Goal: Use online tool/utility: Utilize a website feature to perform a specific function

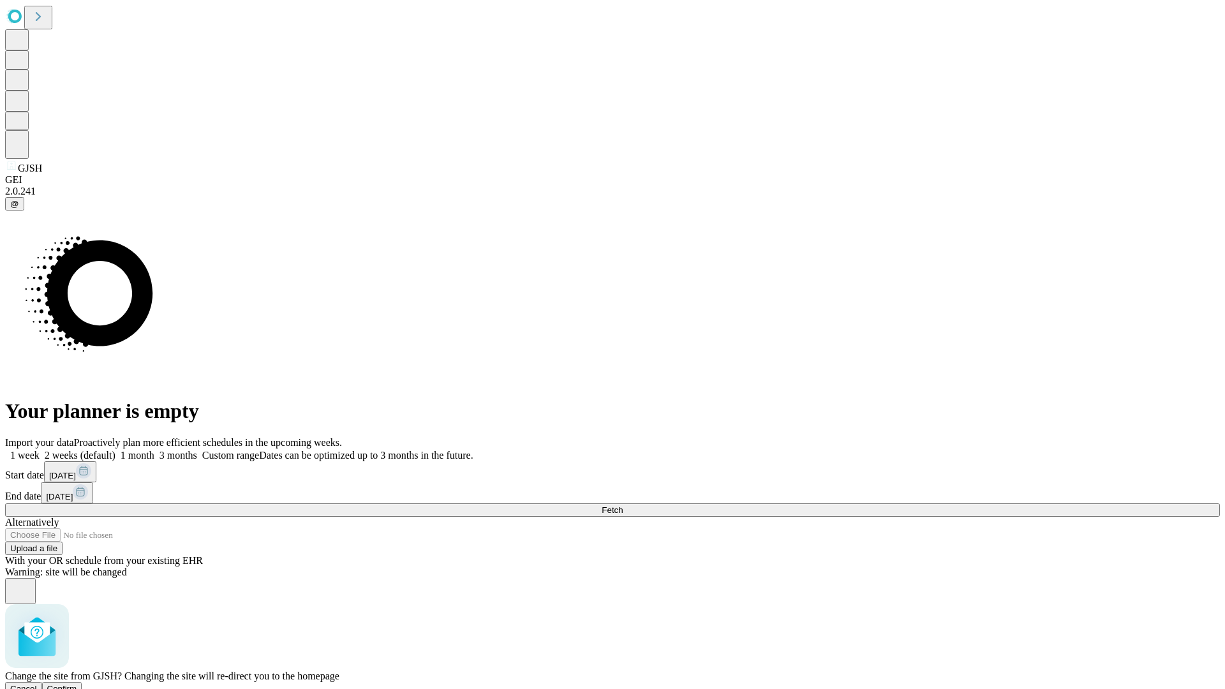
click at [77, 684] on span "Confirm" at bounding box center [62, 689] width 30 height 10
click at [154, 450] on label "1 month" at bounding box center [134, 455] width 39 height 11
click at [623, 505] on span "Fetch" at bounding box center [612, 510] width 21 height 10
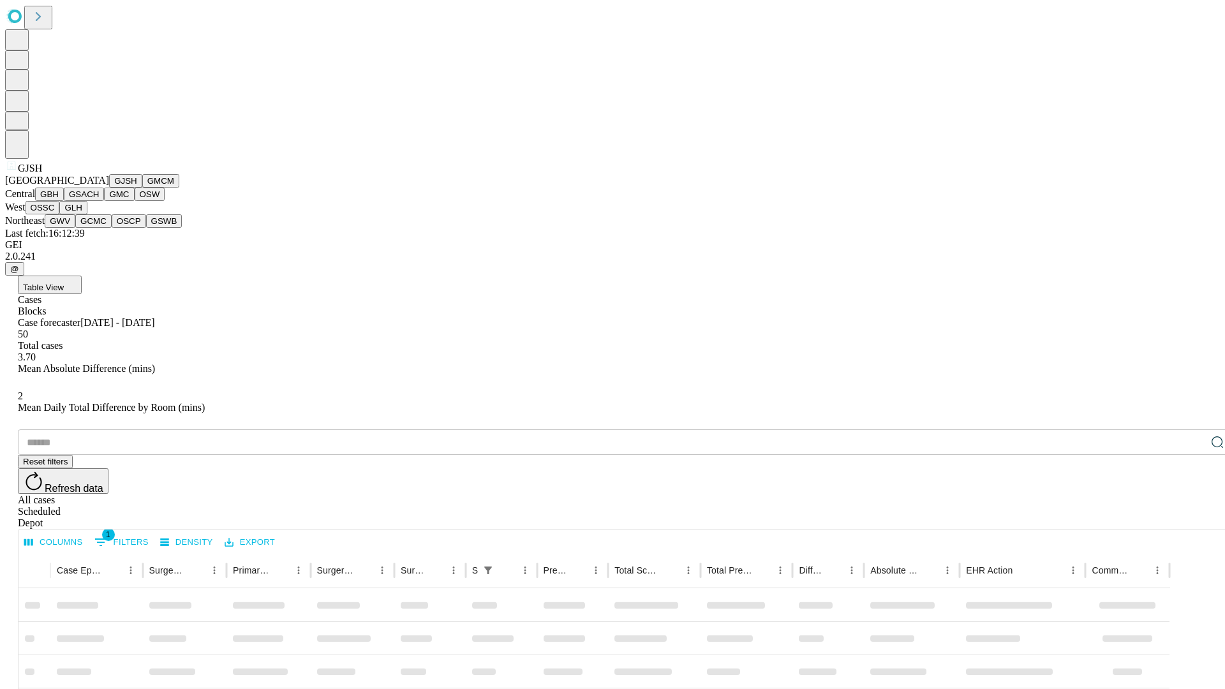
click at [142, 188] on button "GMCM" at bounding box center [160, 180] width 37 height 13
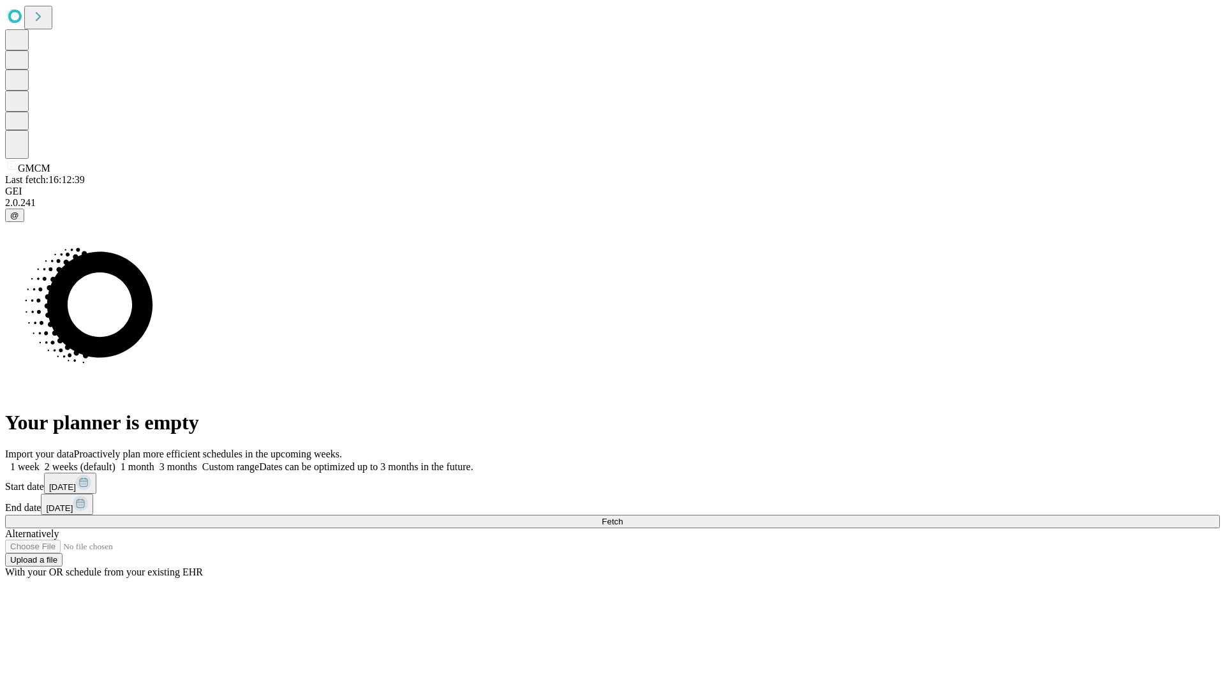
click at [154, 461] on label "1 month" at bounding box center [134, 466] width 39 height 11
click at [623, 517] on span "Fetch" at bounding box center [612, 522] width 21 height 10
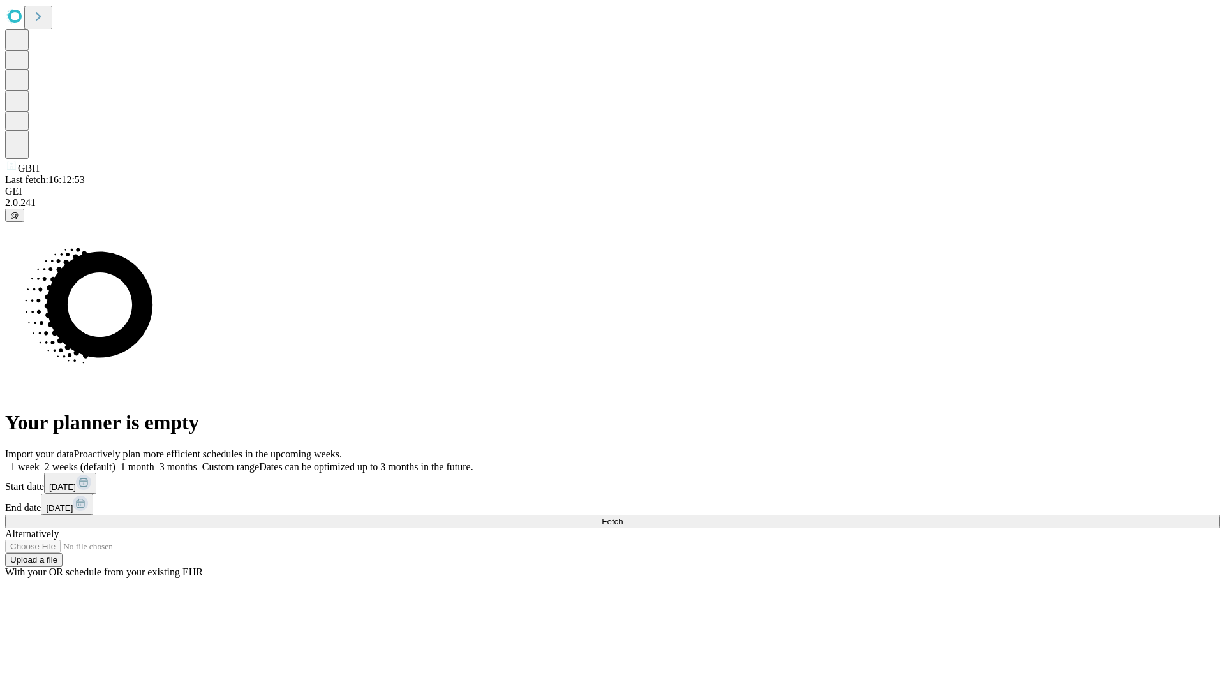
click at [154, 461] on label "1 month" at bounding box center [134, 466] width 39 height 11
click at [623, 517] on span "Fetch" at bounding box center [612, 522] width 21 height 10
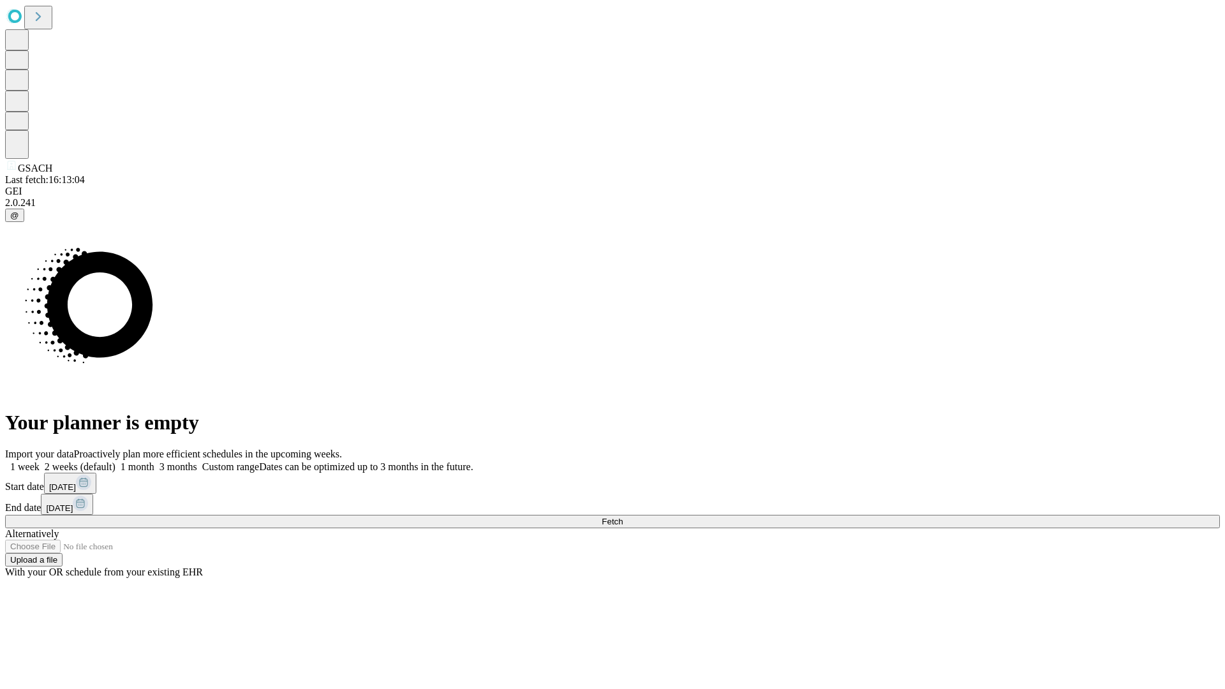
click at [154, 461] on label "1 month" at bounding box center [134, 466] width 39 height 11
click at [623, 517] on span "Fetch" at bounding box center [612, 522] width 21 height 10
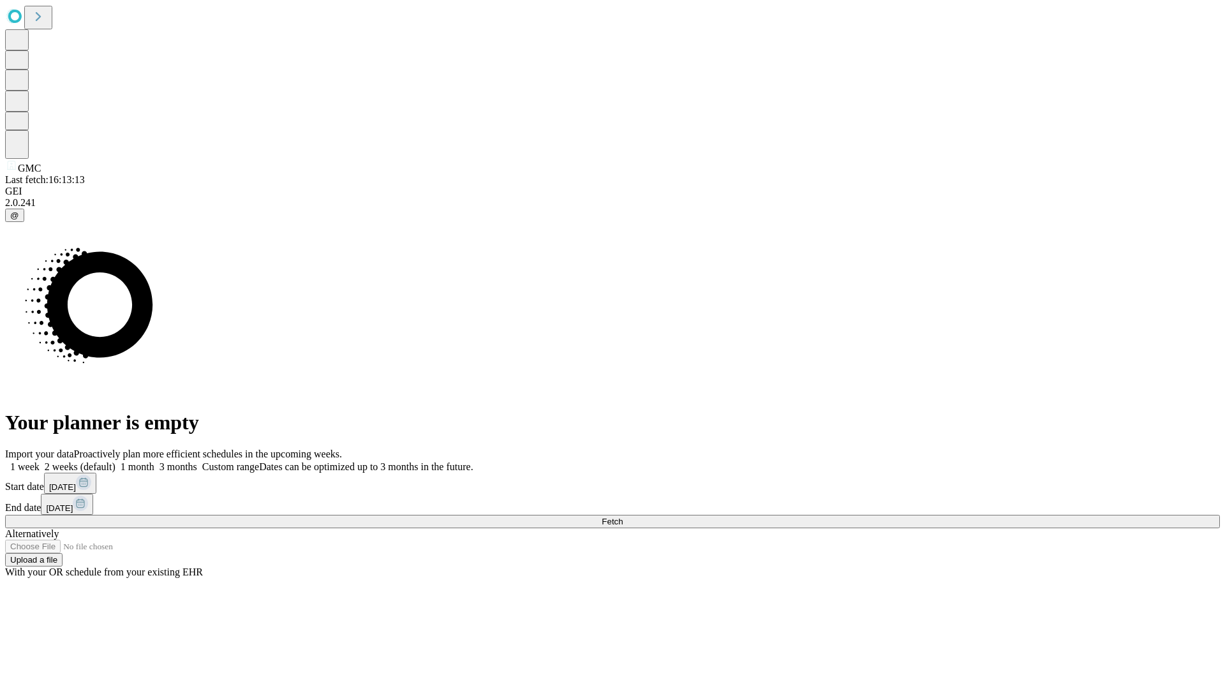
click at [154, 461] on label "1 month" at bounding box center [134, 466] width 39 height 11
click at [623, 517] on span "Fetch" at bounding box center [612, 522] width 21 height 10
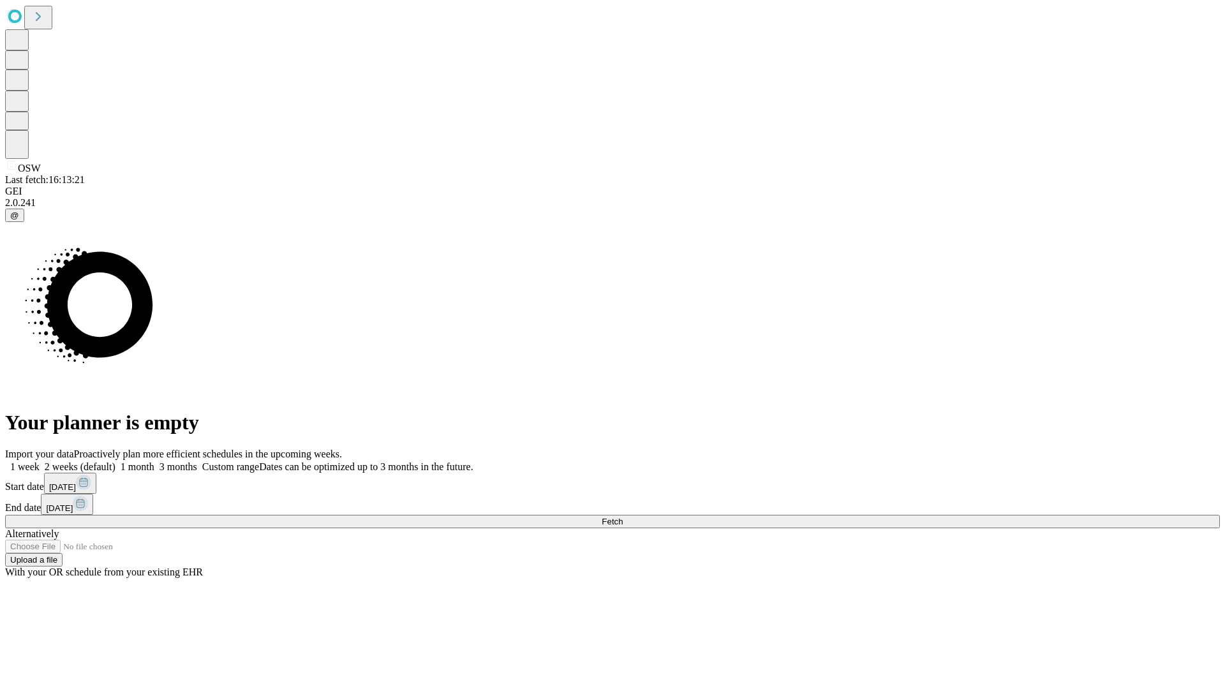
click at [154, 461] on label "1 month" at bounding box center [134, 466] width 39 height 11
click at [623, 517] on span "Fetch" at bounding box center [612, 522] width 21 height 10
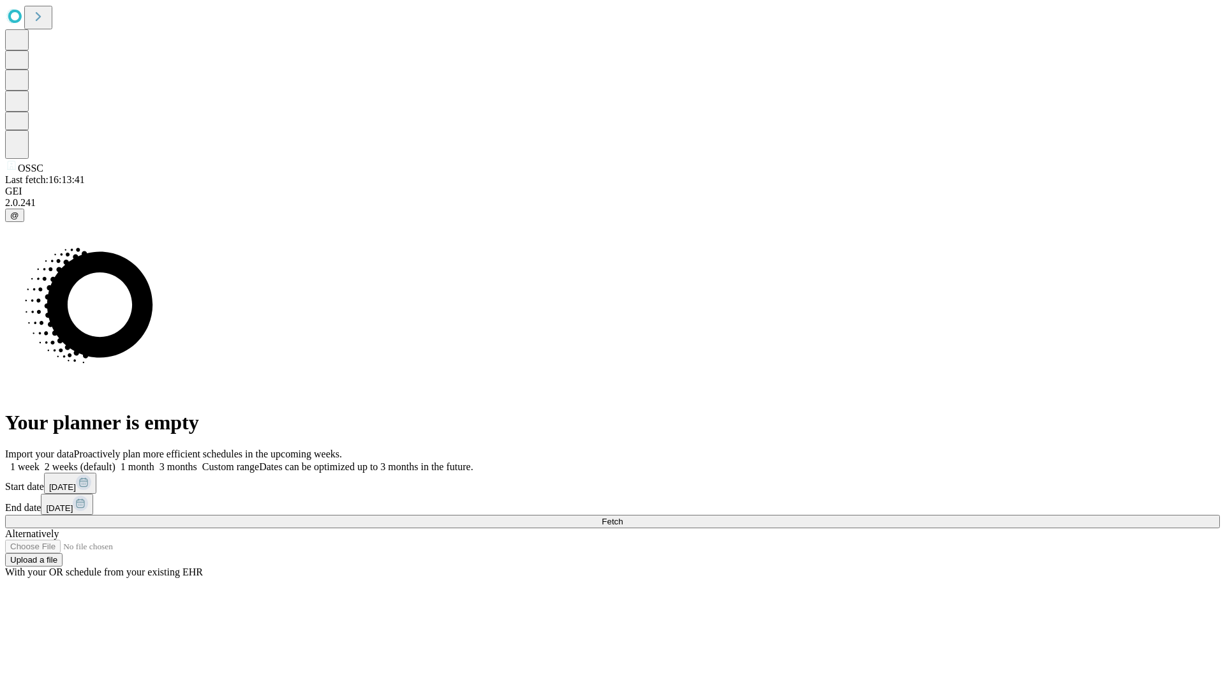
click at [154, 461] on label "1 month" at bounding box center [134, 466] width 39 height 11
click at [623, 517] on span "Fetch" at bounding box center [612, 522] width 21 height 10
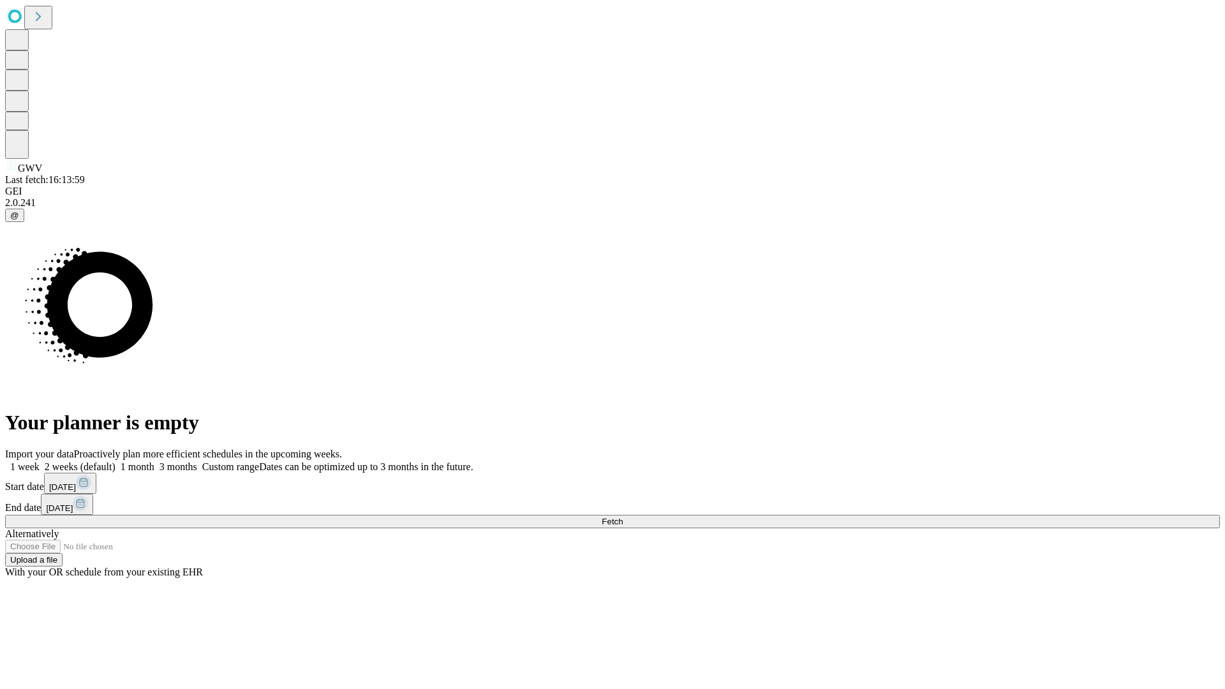
click at [154, 461] on label "1 month" at bounding box center [134, 466] width 39 height 11
click at [623, 517] on span "Fetch" at bounding box center [612, 522] width 21 height 10
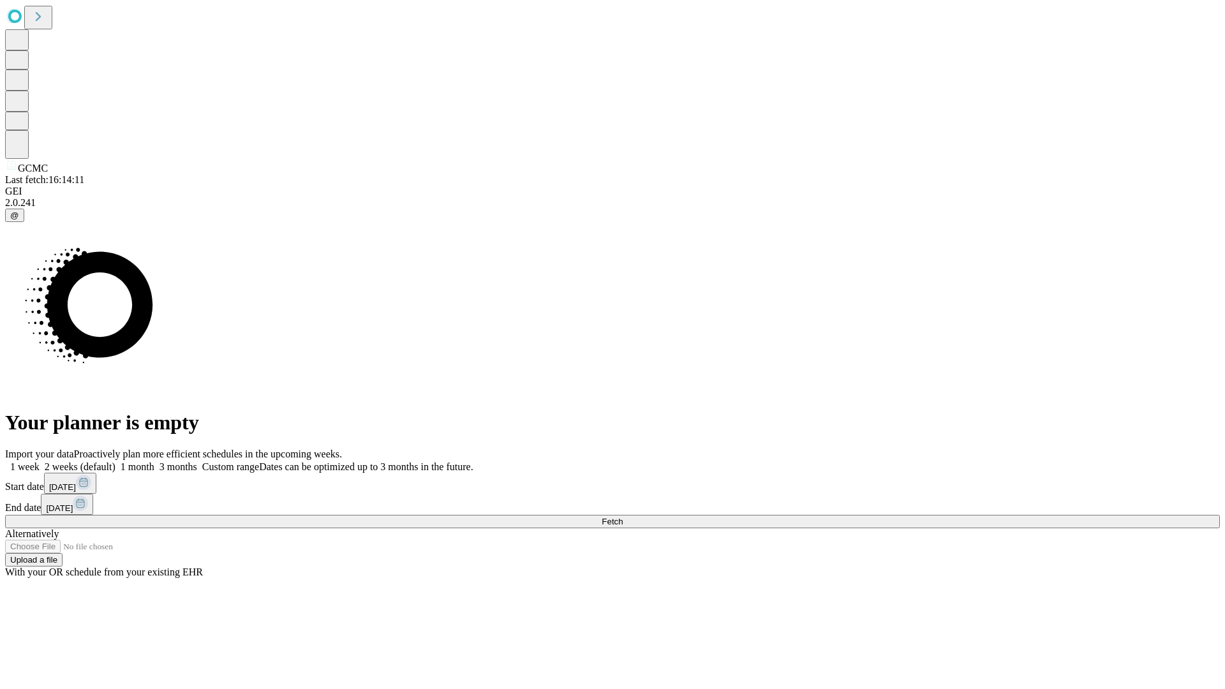
click at [154, 461] on label "1 month" at bounding box center [134, 466] width 39 height 11
click at [623, 517] on span "Fetch" at bounding box center [612, 522] width 21 height 10
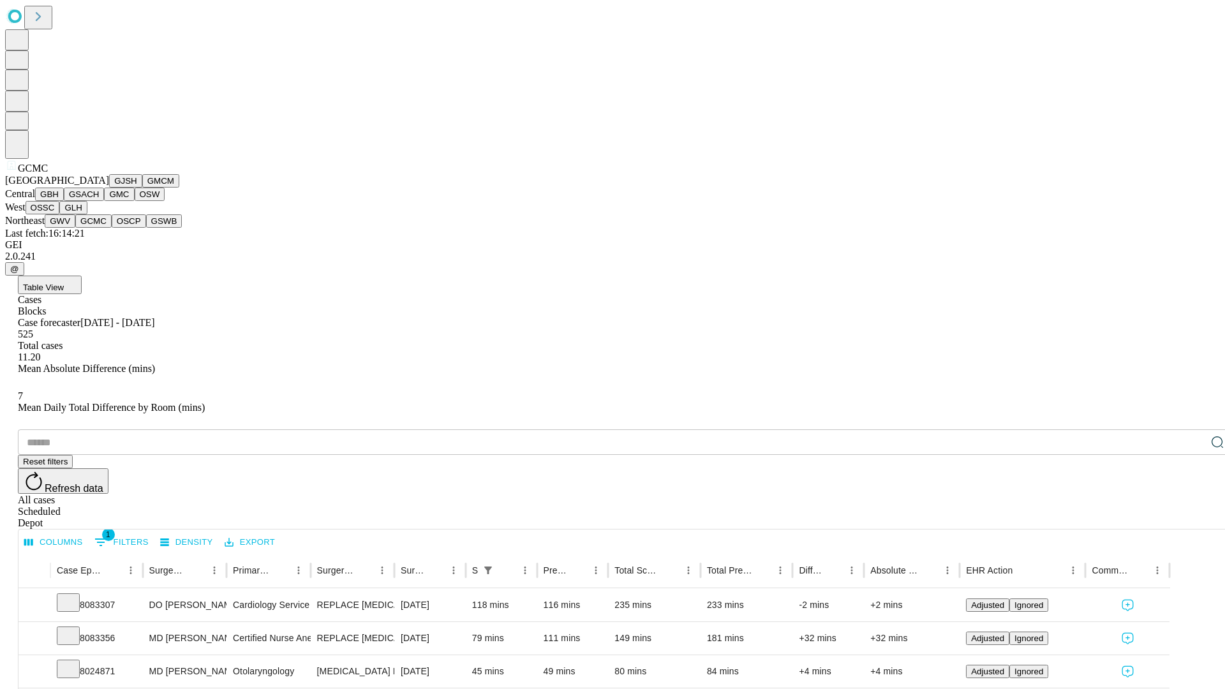
click at [112, 228] on button "OSCP" at bounding box center [129, 220] width 34 height 13
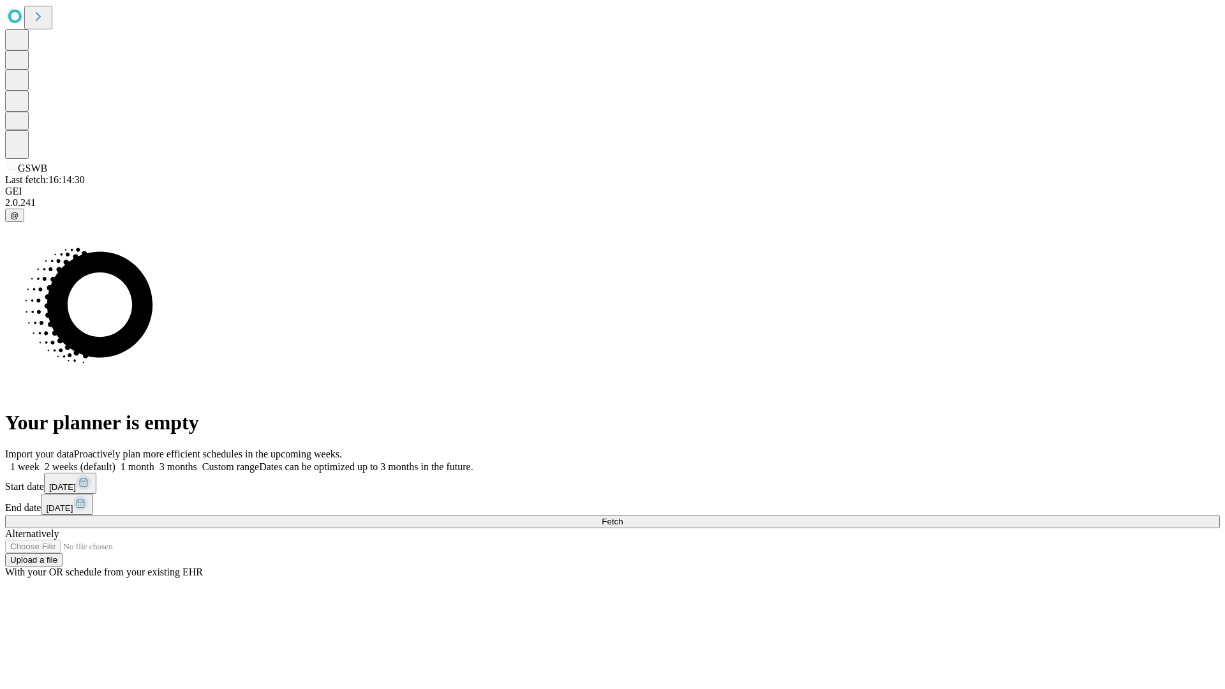
click at [154, 461] on label "1 month" at bounding box center [134, 466] width 39 height 11
click at [623, 517] on span "Fetch" at bounding box center [612, 522] width 21 height 10
